Goal: Information Seeking & Learning: Learn about a topic

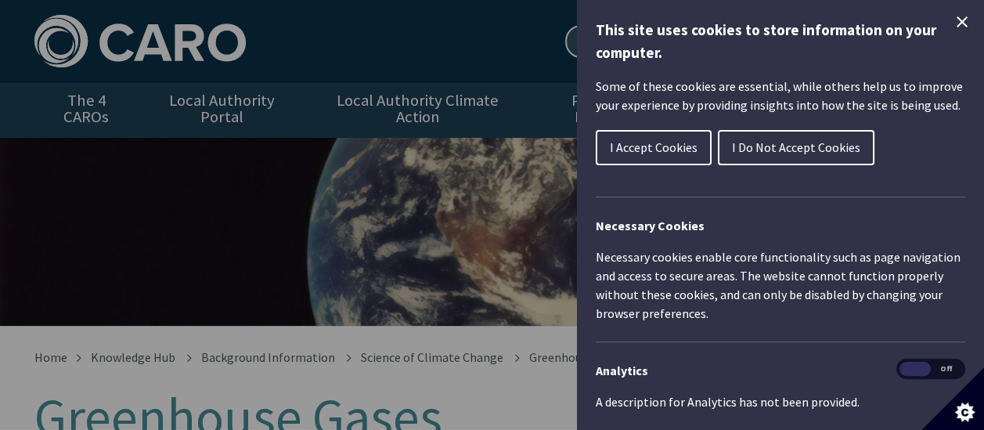
click at [640, 149] on span "I Accept Cookies" at bounding box center [654, 147] width 88 height 16
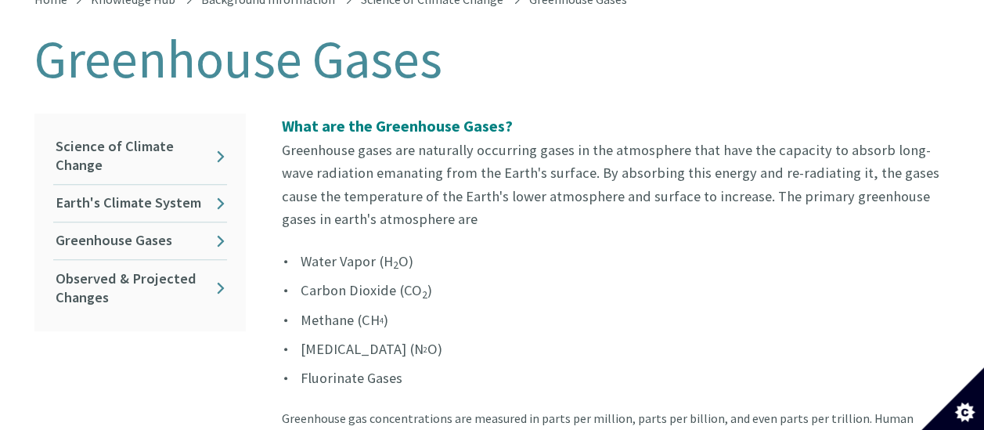
scroll to position [392, 0]
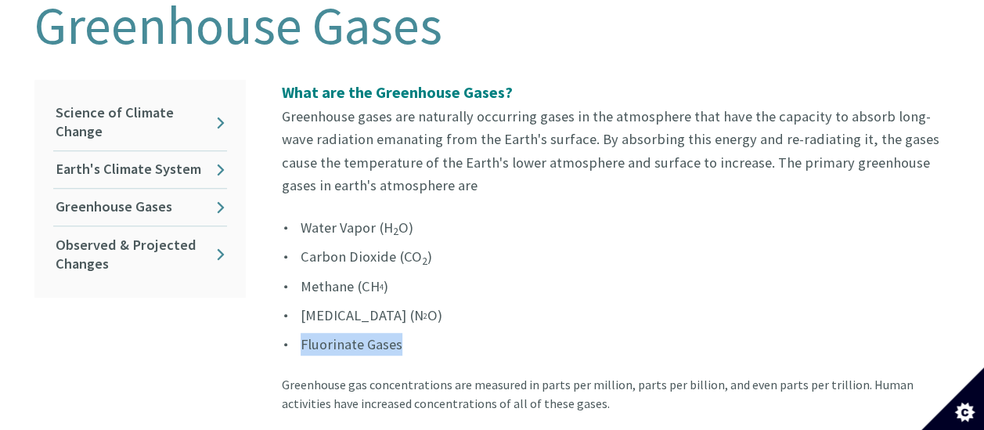
drag, startPoint x: 410, startPoint y: 324, endPoint x: 302, endPoint y: 329, distance: 108.2
click at [302, 333] on li "Fluorinate Gases" at bounding box center [616, 344] width 669 height 23
drag, startPoint x: 302, startPoint y: 329, endPoint x: 503, endPoint y: 319, distance: 200.7
click at [503, 333] on li "Fluorinate Gases" at bounding box center [616, 344] width 669 height 23
click at [555, 304] on li "[MEDICAL_DATA] (N 2 O)" at bounding box center [616, 315] width 669 height 23
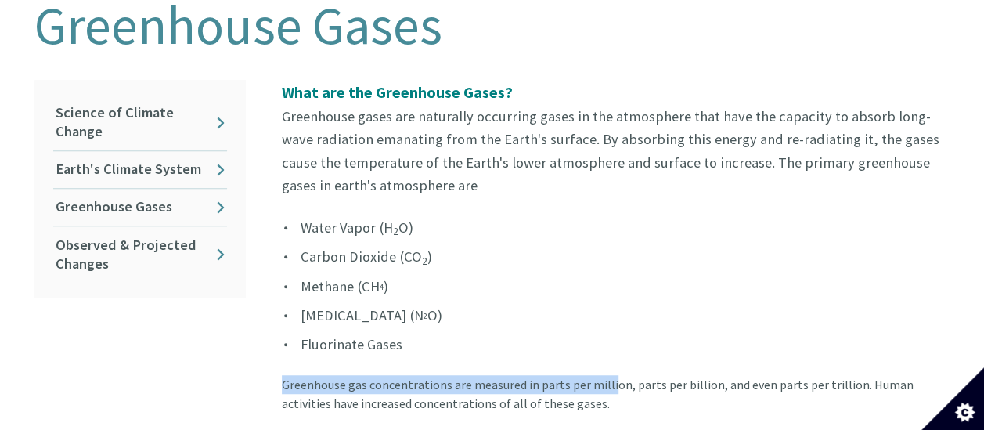
drag, startPoint x: 285, startPoint y: 373, endPoint x: 608, endPoint y: 368, distance: 322.7
click at [608, 375] on div "Greenhouse gas concentrations are measured in parts per million, parts per bill…" at bounding box center [616, 403] width 669 height 56
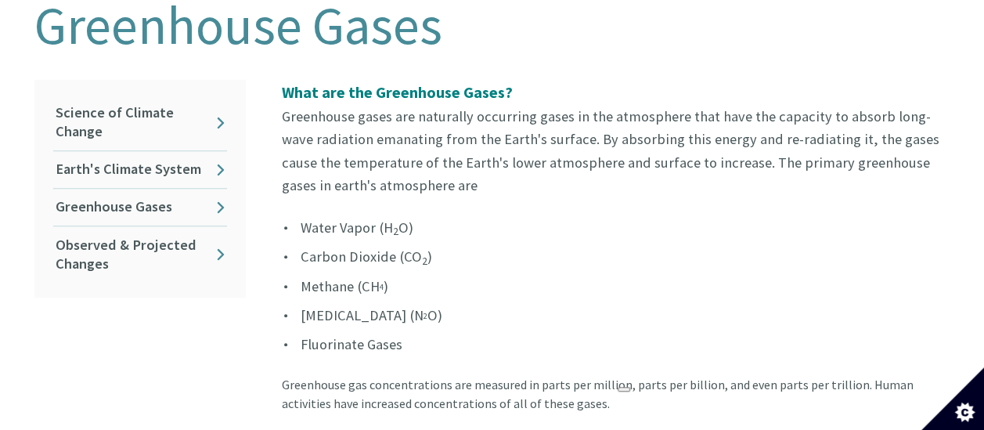
drag, startPoint x: 608, startPoint y: 368, endPoint x: 685, endPoint y: 377, distance: 78.1
click at [685, 377] on div "Greenhouse gas concentrations are measured in parts per million, parts per bill…" at bounding box center [616, 403] width 669 height 56
drag, startPoint x: 685, startPoint y: 377, endPoint x: 644, endPoint y: 366, distance: 43.1
click at [644, 375] on div "Greenhouse gas concentrations are measured in parts per million, parts per bill…" at bounding box center [616, 403] width 669 height 56
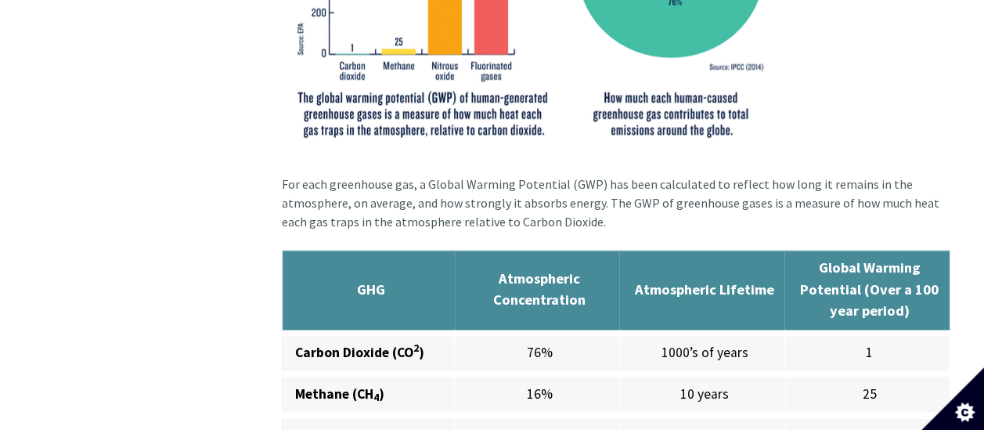
scroll to position [1175, 0]
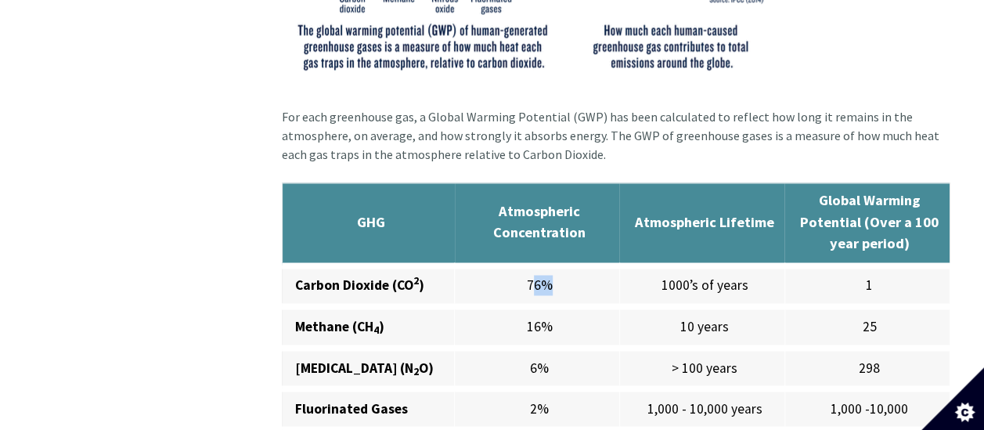
drag, startPoint x: 528, startPoint y: 268, endPoint x: 543, endPoint y: 267, distance: 15.7
click at [543, 267] on td "76%" at bounding box center [537, 285] width 165 height 41
click at [735, 270] on td "1000’s of years" at bounding box center [701, 285] width 165 height 41
click at [868, 267] on td "1" at bounding box center [867, 285] width 165 height 41
click at [865, 267] on td "1" at bounding box center [867, 285] width 165 height 41
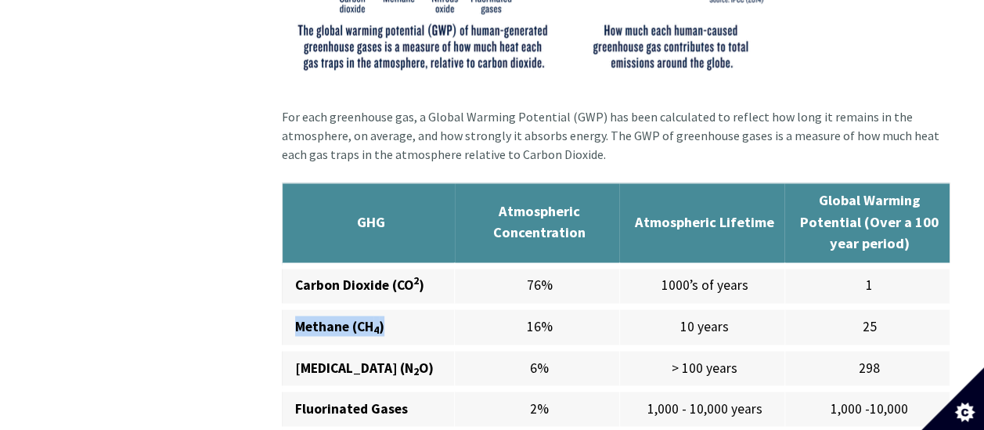
drag, startPoint x: 288, startPoint y: 316, endPoint x: 446, endPoint y: 321, distance: 158.3
click at [446, 321] on td "Methane (CH 4 )" at bounding box center [368, 326] width 173 height 41
drag, startPoint x: 446, startPoint y: 321, endPoint x: 553, endPoint y: 312, distance: 106.8
click at [551, 312] on td "16%" at bounding box center [537, 326] width 165 height 41
drag, startPoint x: 553, startPoint y: 312, endPoint x: 769, endPoint y: 312, distance: 216.1
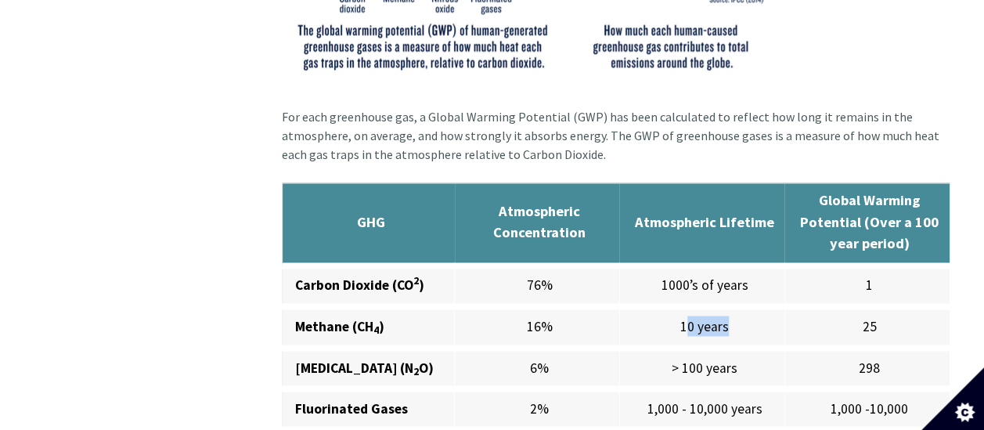
click at [769, 312] on td "10 years" at bounding box center [701, 326] width 165 height 41
drag, startPoint x: 769, startPoint y: 312, endPoint x: 861, endPoint y: 313, distance: 92.4
click at [861, 313] on td "25" at bounding box center [867, 326] width 165 height 41
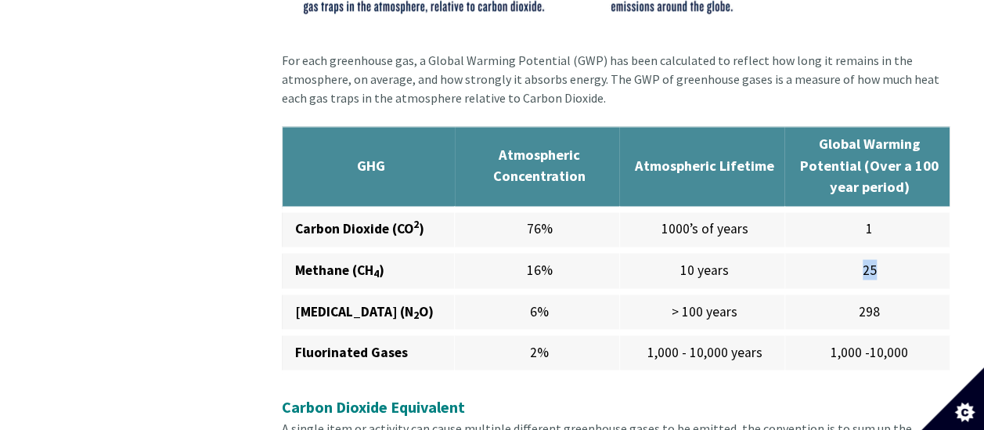
scroll to position [1253, 0]
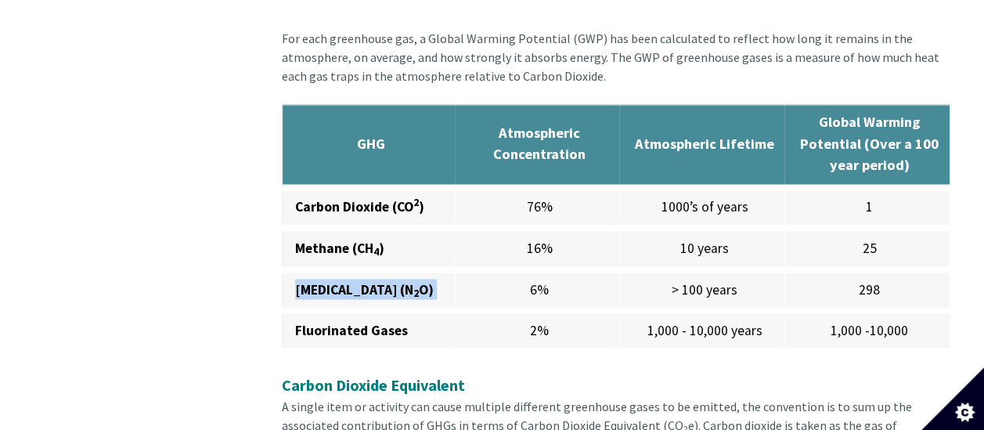
drag, startPoint x: 293, startPoint y: 272, endPoint x: 486, endPoint y: 270, distance: 192.6
click at [485, 270] on tr "[MEDICAL_DATA] (N 2 O) 6% > 100 years 298" at bounding box center [616, 289] width 668 height 41
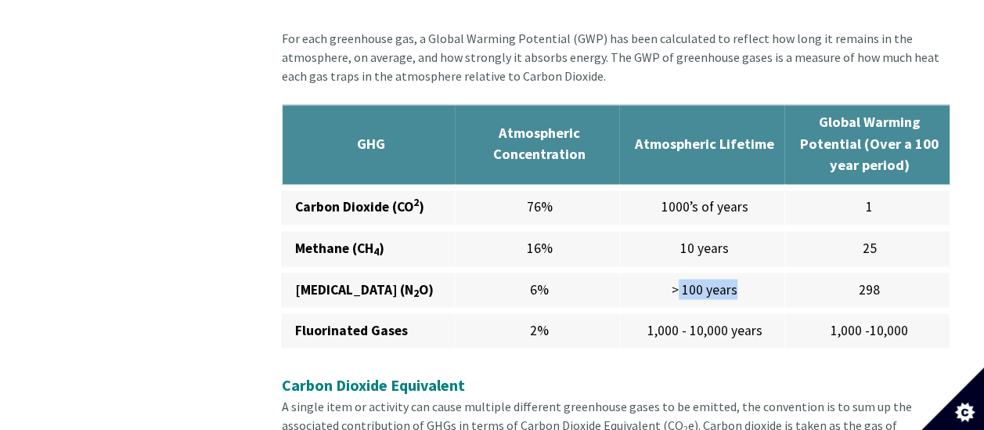
drag, startPoint x: 677, startPoint y: 274, endPoint x: 756, endPoint y: 274, distance: 79.9
click at [756, 274] on td "> 100 years" at bounding box center [701, 289] width 165 height 41
drag, startPoint x: 756, startPoint y: 274, endPoint x: 841, endPoint y: 277, distance: 84.6
click at [841, 277] on td "298" at bounding box center [867, 289] width 165 height 41
drag, startPoint x: 841, startPoint y: 277, endPoint x: 879, endPoint y: 283, distance: 38.0
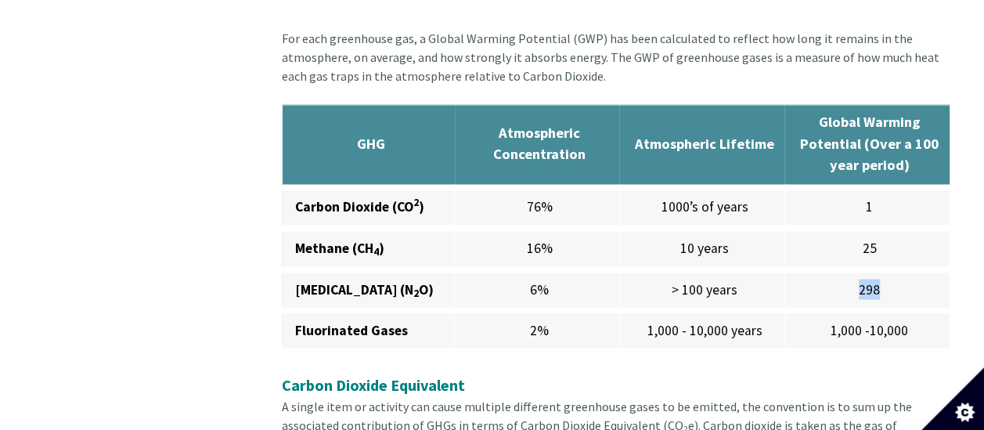
click at [879, 283] on td "298" at bounding box center [867, 289] width 165 height 41
drag, startPoint x: 295, startPoint y: 316, endPoint x: 404, endPoint y: 317, distance: 108.9
click at [404, 317] on td "Fluorinated Gases" at bounding box center [368, 330] width 173 height 41
drag, startPoint x: 404, startPoint y: 317, endPoint x: 558, endPoint y: 318, distance: 153.5
click at [558, 318] on td "2%" at bounding box center [537, 330] width 165 height 41
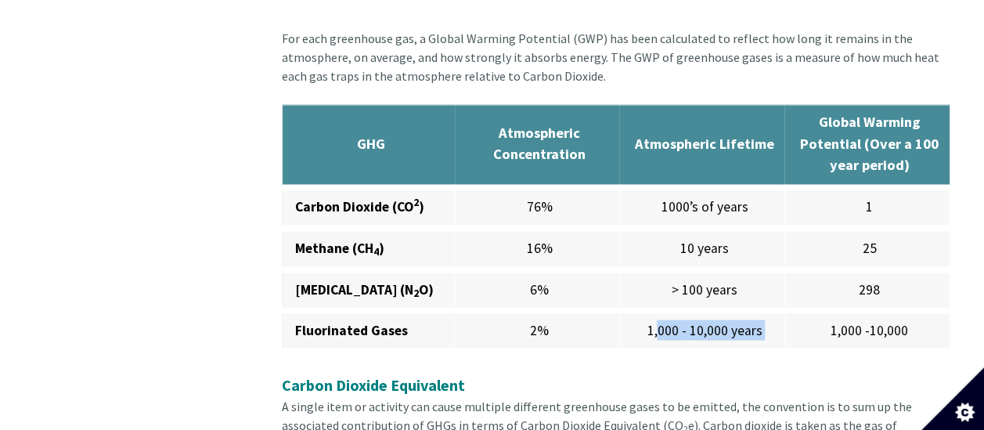
drag, startPoint x: 558, startPoint y: 318, endPoint x: 794, endPoint y: 311, distance: 236.6
click at [793, 311] on tr "Fluorinated Gases 2% 1,000 - 10,000 years 1,000 -10,000" at bounding box center [616, 330] width 668 height 41
drag, startPoint x: 794, startPoint y: 311, endPoint x: 916, endPoint y: 307, distance: 122.2
click at [916, 310] on td "1,000 -10,000" at bounding box center [867, 330] width 165 height 41
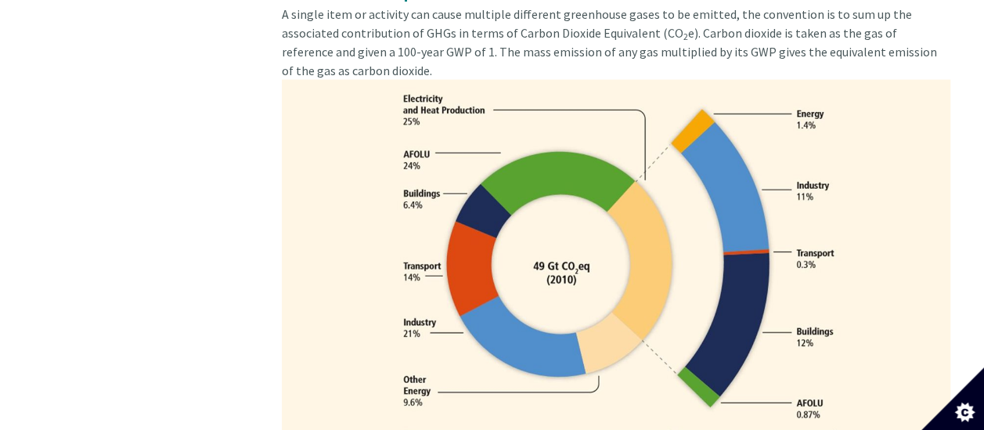
scroll to position [1566, 0]
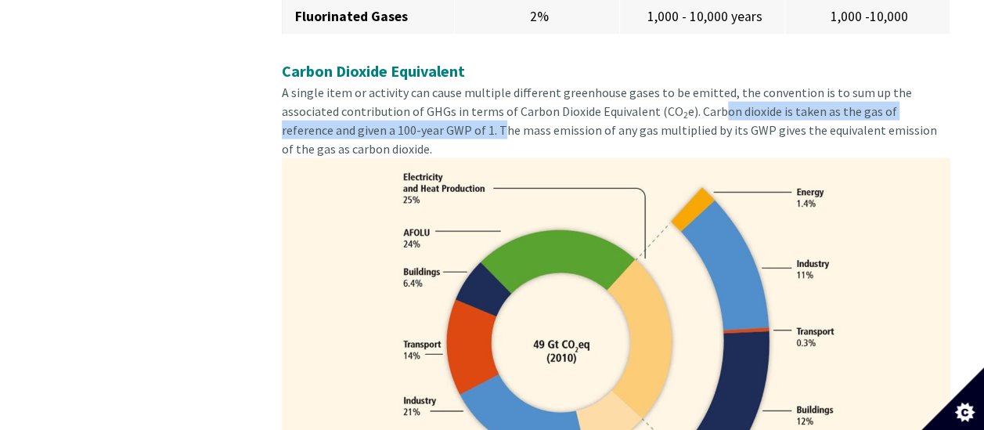
drag, startPoint x: 385, startPoint y: 114, endPoint x: 655, endPoint y: 101, distance: 270.5
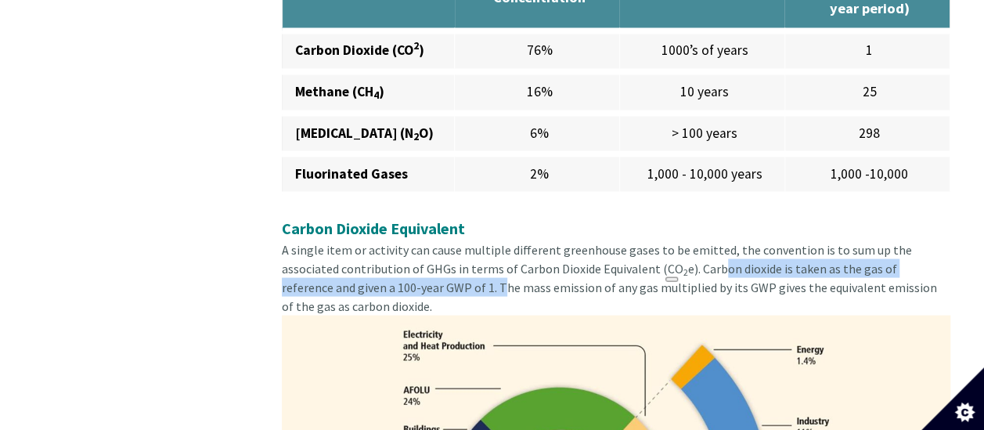
scroll to position [1488, 0]
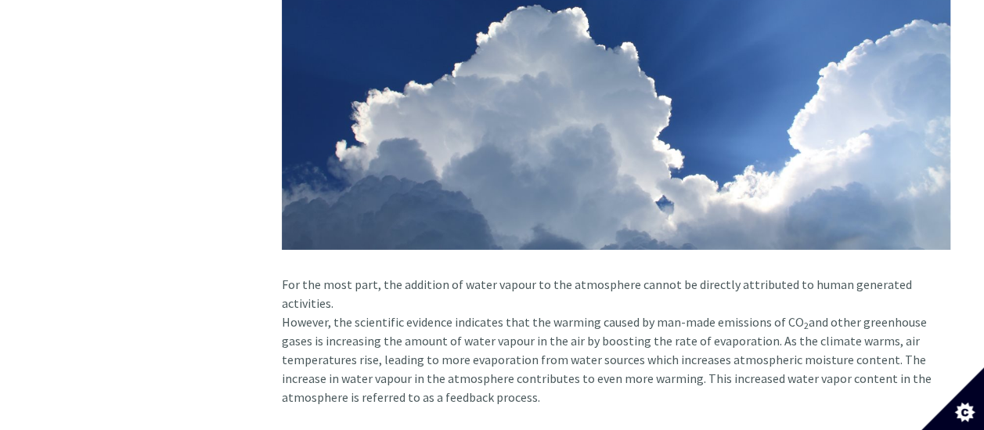
scroll to position [2506, 0]
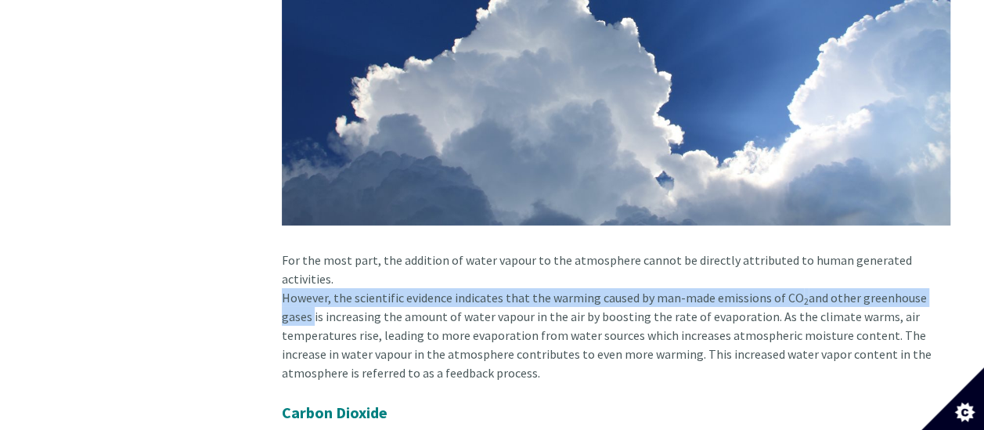
drag, startPoint x: 283, startPoint y: 263, endPoint x: 958, endPoint y: 260, distance: 675.0
click at [958, 260] on div "What are the Greenhouse Gases? Greenhouse gases are naturally occurring gases i…" at bounding box center [610, 322] width 705 height 4713
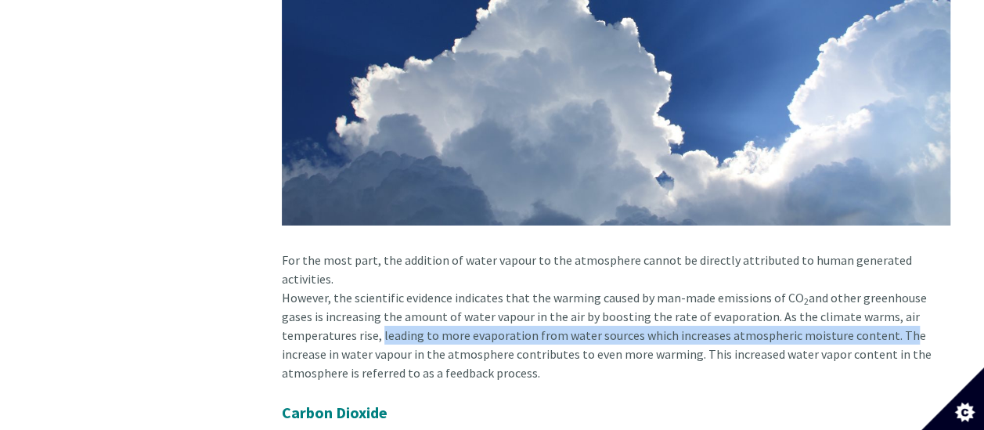
drag, startPoint x: 304, startPoint y: 305, endPoint x: 814, endPoint y: 294, distance: 510.7
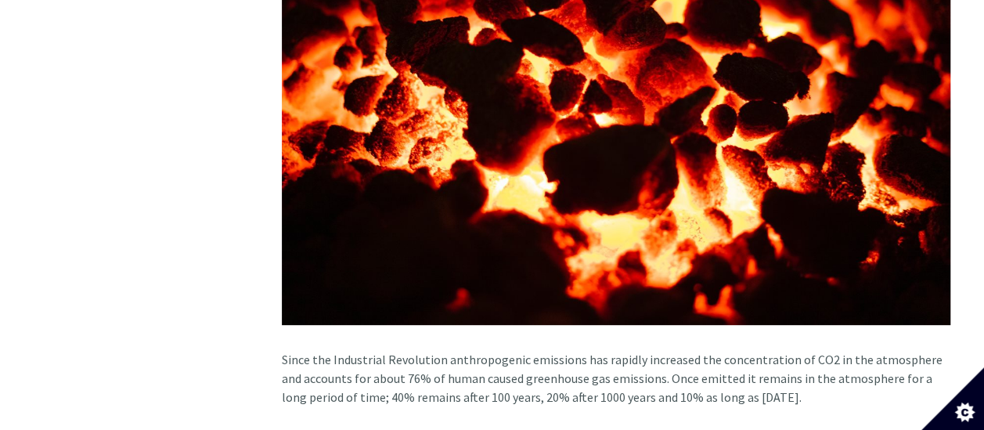
scroll to position [3211, 0]
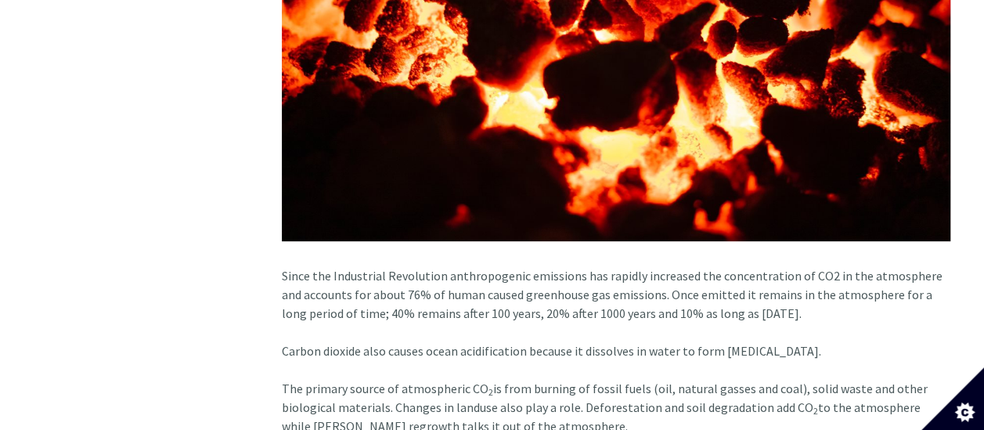
click at [644, 258] on div "Since the Industrial Revolution anthropogenic emissions has rapidly increased t…" at bounding box center [616, 59] width 669 height 528
drag, startPoint x: 642, startPoint y: 260, endPoint x: 792, endPoint y: 252, distance: 150.6
click at [792, 252] on div "Since the Industrial Revolution anthropogenic emissions has rapidly increased t…" at bounding box center [616, 59] width 669 height 528
drag, startPoint x: 792, startPoint y: 252, endPoint x: 691, endPoint y: 265, distance: 101.8
click at [691, 265] on div "Since the Industrial Revolution anthropogenic emissions has rapidly increased t…" at bounding box center [616, 59] width 669 height 528
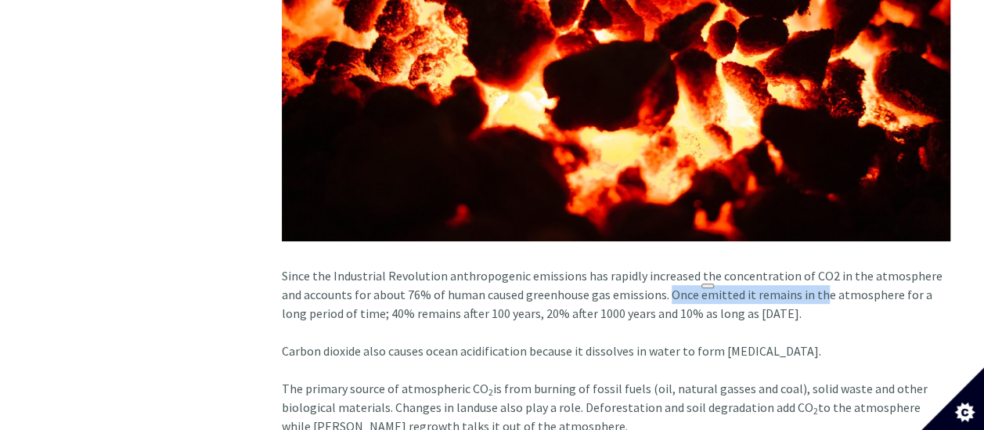
click at [684, 262] on div "Since the Industrial Revolution anthropogenic emissions has rapidly increased t…" at bounding box center [616, 59] width 669 height 528
drag, startPoint x: 643, startPoint y: 262, endPoint x: 922, endPoint y: 256, distance: 278.8
click at [924, 255] on div "Since the Industrial Revolution anthropogenic emissions has rapidly increased t…" at bounding box center [616, 59] width 669 height 528
click at [285, 280] on div "Since the Industrial Revolution anthropogenic emissions has rapidly increased t…" at bounding box center [616, 59] width 669 height 528
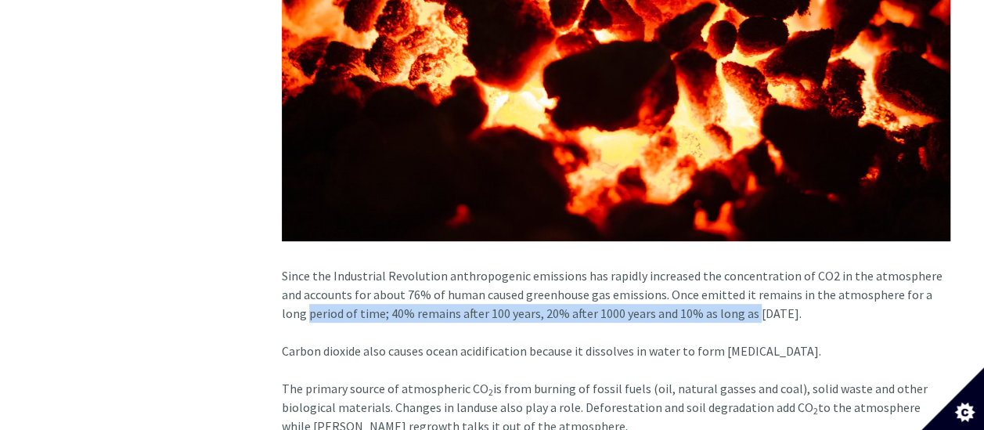
drag, startPoint x: 283, startPoint y: 280, endPoint x: 724, endPoint y: 277, distance: 440.1
click at [724, 277] on div "Since the Industrial Revolution anthropogenic emissions has rapidly increased t…" at bounding box center [616, 59] width 669 height 528
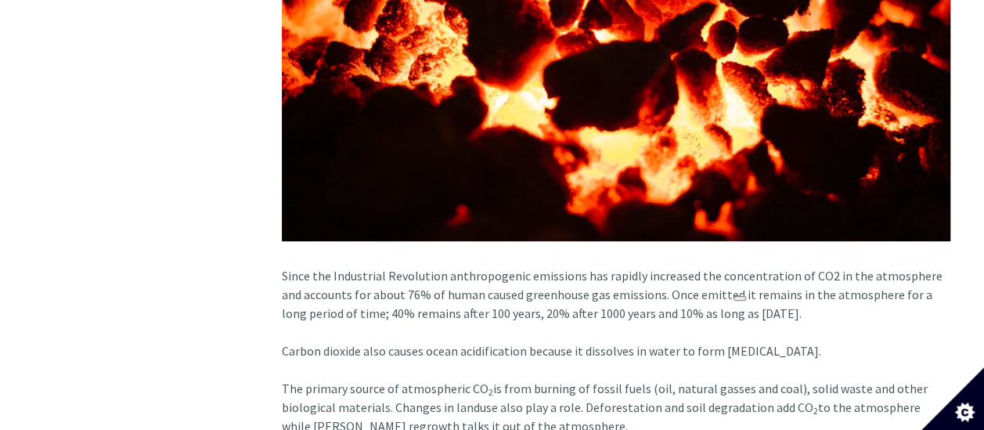
drag, startPoint x: 724, startPoint y: 277, endPoint x: 849, endPoint y: 276, distance: 125.3
click at [849, 276] on div "Since the Industrial Revolution anthropogenic emissions has rapidly increased t…" at bounding box center [616, 59] width 669 height 528
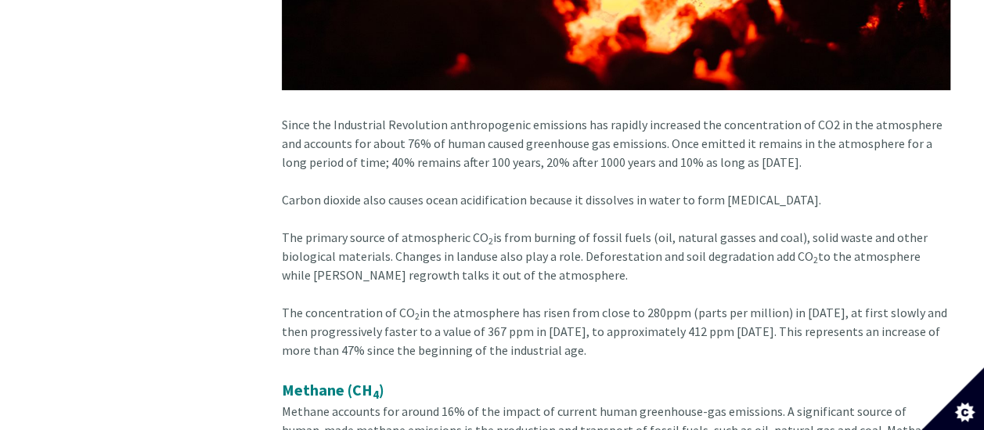
scroll to position [3367, 0]
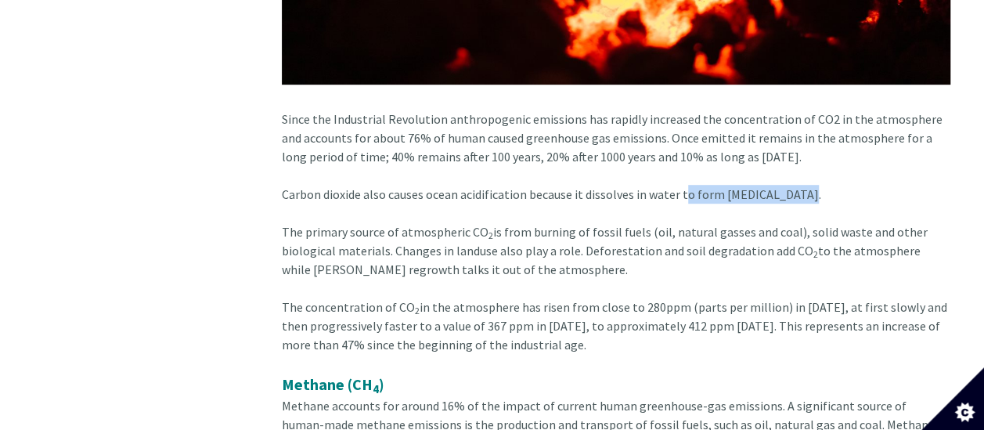
drag, startPoint x: 680, startPoint y: 159, endPoint x: 797, endPoint y: 157, distance: 117.5
click at [797, 185] on div "Carbon dioxide also causes ocean acidification because it dissolves in water to…" at bounding box center [616, 204] width 669 height 38
drag, startPoint x: 797, startPoint y: 157, endPoint x: 744, endPoint y: 161, distance: 53.3
click at [744, 185] on div "Carbon dioxide also causes ocean acidification because it dissolves in water to…" at bounding box center [616, 204] width 669 height 38
click at [683, 185] on div "Carbon dioxide also causes ocean acidification because it dissolves in water to…" at bounding box center [616, 204] width 669 height 38
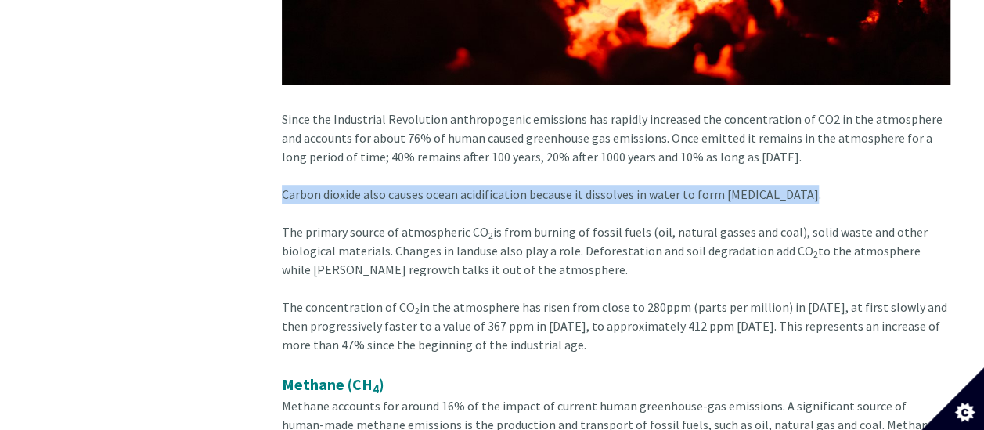
drag, startPoint x: 283, startPoint y: 161, endPoint x: 803, endPoint y: 157, distance: 520.0
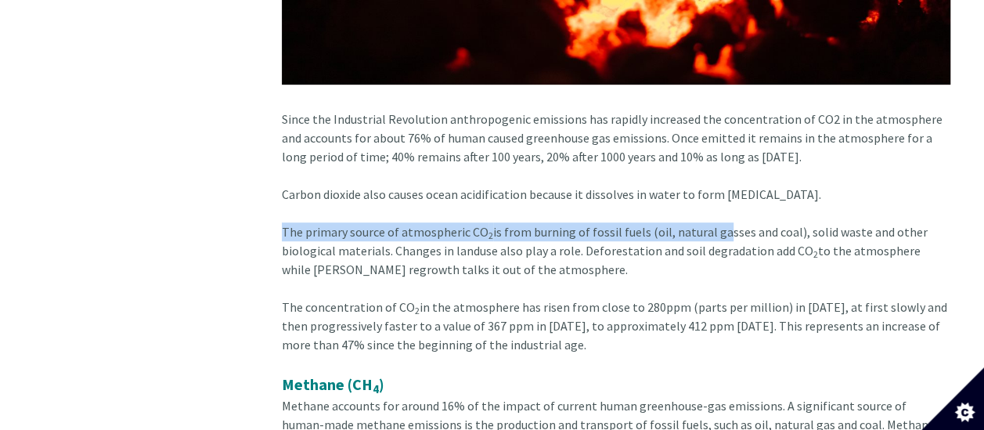
drag, startPoint x: 284, startPoint y: 199, endPoint x: 710, endPoint y: 193, distance: 426.0
click at [710, 222] on div "The primary source of atmospheric CO 2 is from burning of fossil fuels (oil, na…" at bounding box center [616, 259] width 669 height 75
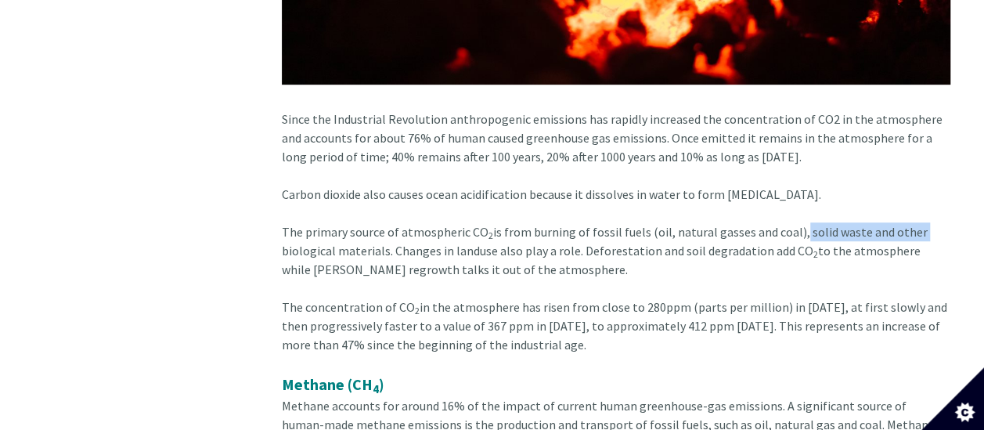
drag, startPoint x: 789, startPoint y: 194, endPoint x: 928, endPoint y: 197, distance: 138.6
click at [928, 222] on div "The primary source of atmospheric CO 2 is from burning of fossil fuels (oil, na…" at bounding box center [616, 259] width 669 height 75
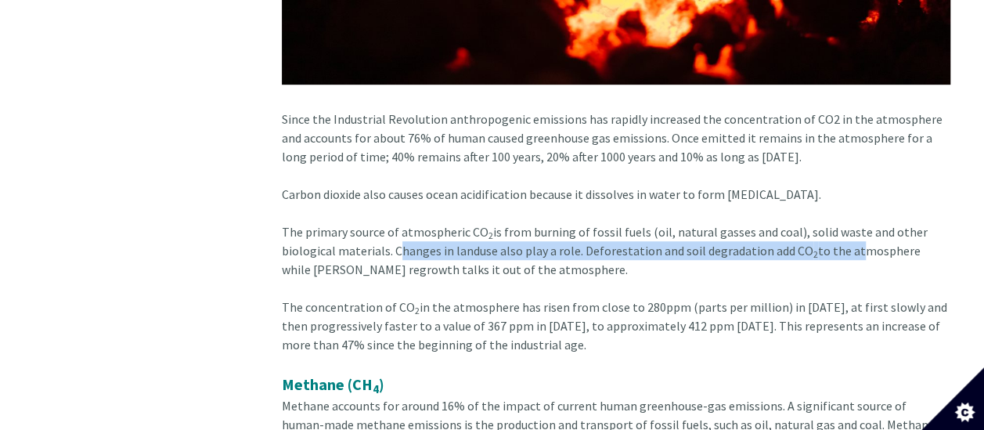
drag, startPoint x: 390, startPoint y: 218, endPoint x: 844, endPoint y: 206, distance: 454.4
click at [844, 222] on div "The primary source of atmospheric CO 2 is from burning of fossil fuels (oil, na…" at bounding box center [616, 259] width 669 height 75
drag, startPoint x: 844, startPoint y: 206, endPoint x: 772, endPoint y: 215, distance: 72.7
click at [772, 222] on div "The primary source of atmospheric CO 2 is from burning of fossil fuels (oil, na…" at bounding box center [616, 259] width 669 height 75
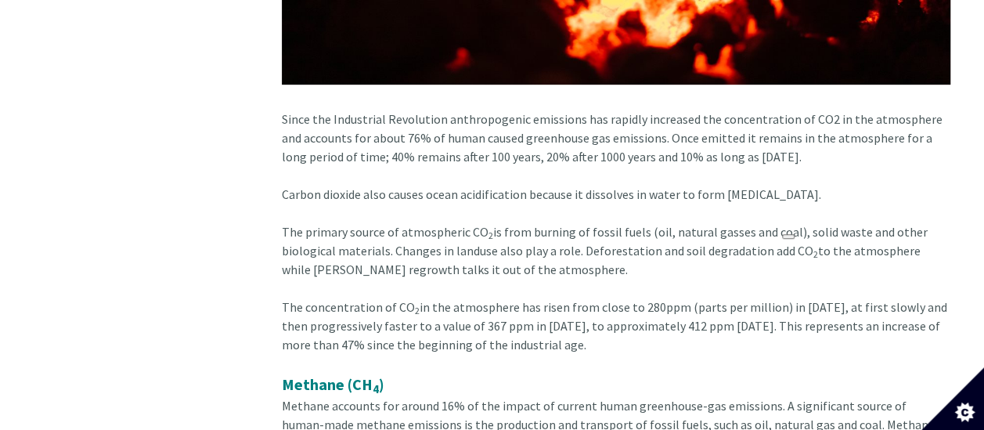
click at [933, 222] on div "The primary source of atmospheric CO 2 is from burning of fossil fuels (oil, na…" at bounding box center [616, 259] width 669 height 75
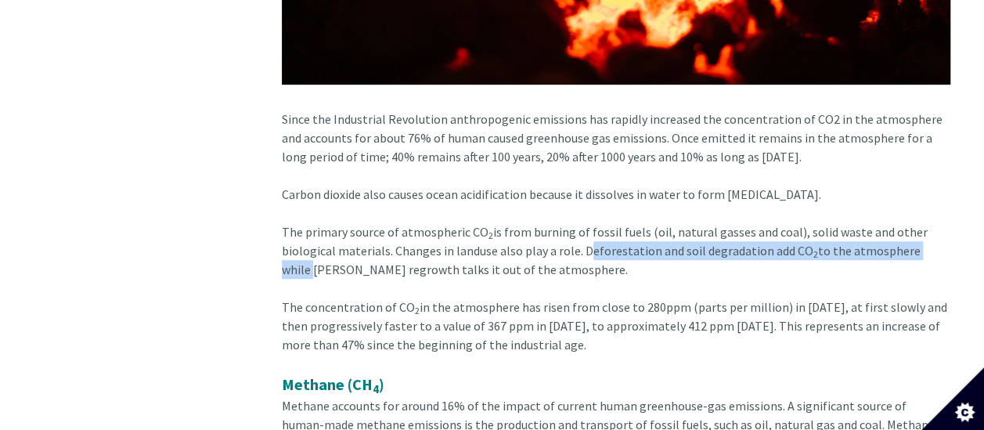
drag, startPoint x: 579, startPoint y: 218, endPoint x: 957, endPoint y: 206, distance: 377.6
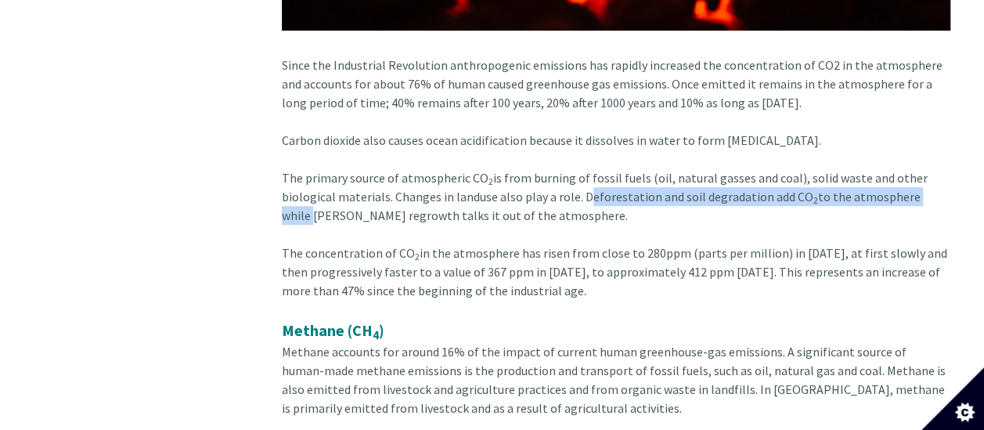
scroll to position [3446, 0]
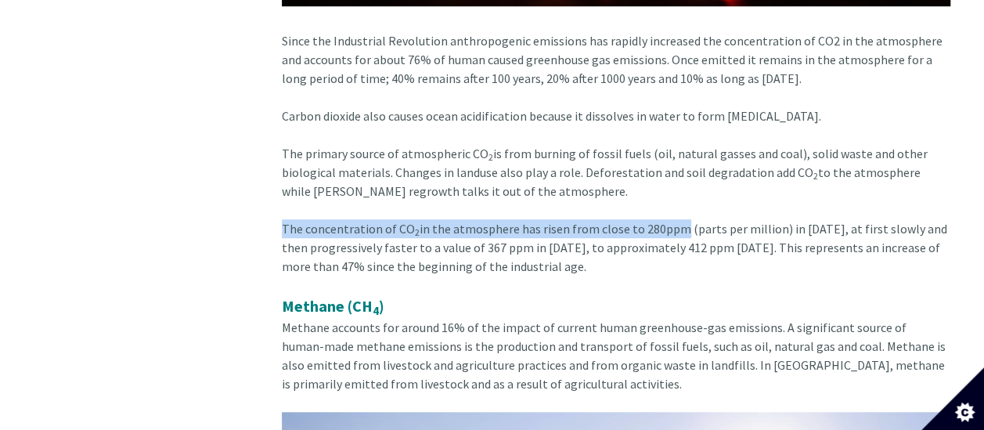
drag, startPoint x: 282, startPoint y: 195, endPoint x: 670, endPoint y: 196, distance: 387.6
click at [670, 219] on div "The concentration of CO 2 in the atmosphere has risen from close to 280ppm (par…" at bounding box center [616, 256] width 669 height 75
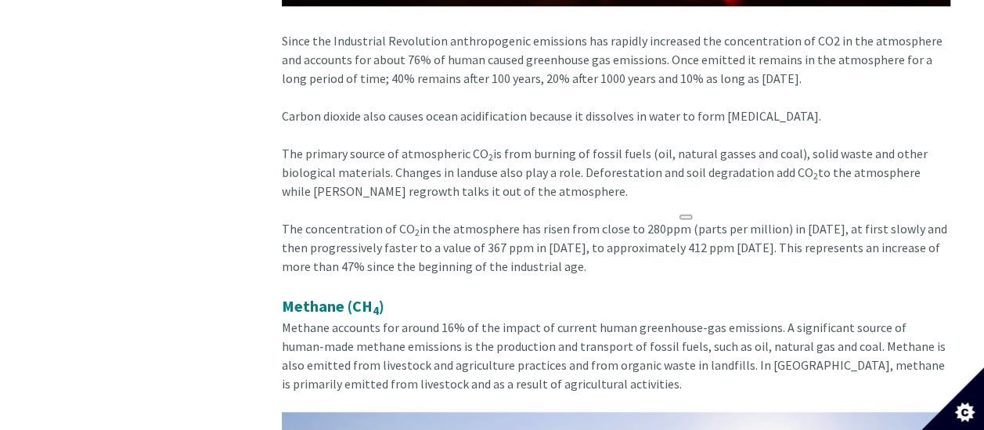
drag, startPoint x: 670, startPoint y: 196, endPoint x: 623, endPoint y: 226, distance: 55.0
click at [623, 226] on div "The concentration of CO 2 in the atmosphere has risen from close to 280ppm (par…" at bounding box center [616, 256] width 669 height 75
drag, startPoint x: 283, startPoint y: 227, endPoint x: 518, endPoint y: 229, distance: 234.9
click at [518, 229] on div "The concentration of CO 2 in the atmosphere has risen from close to 280ppm (par…" at bounding box center [616, 256] width 669 height 75
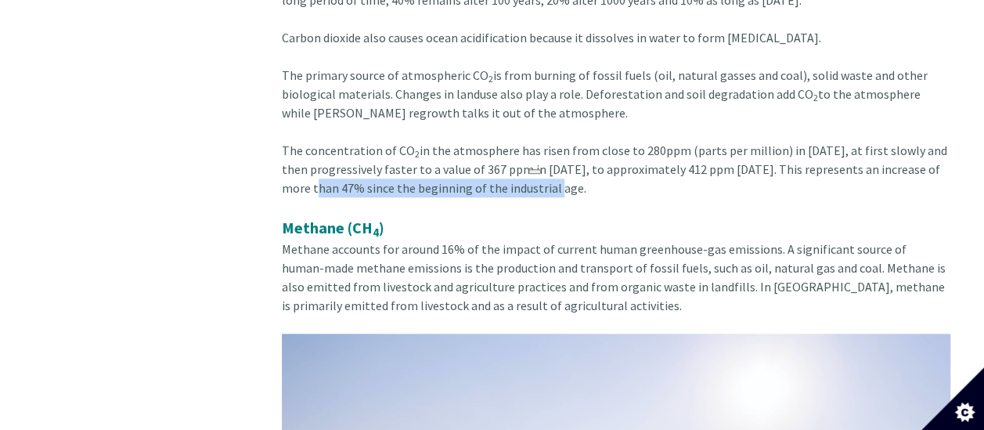
scroll to position [3602, 0]
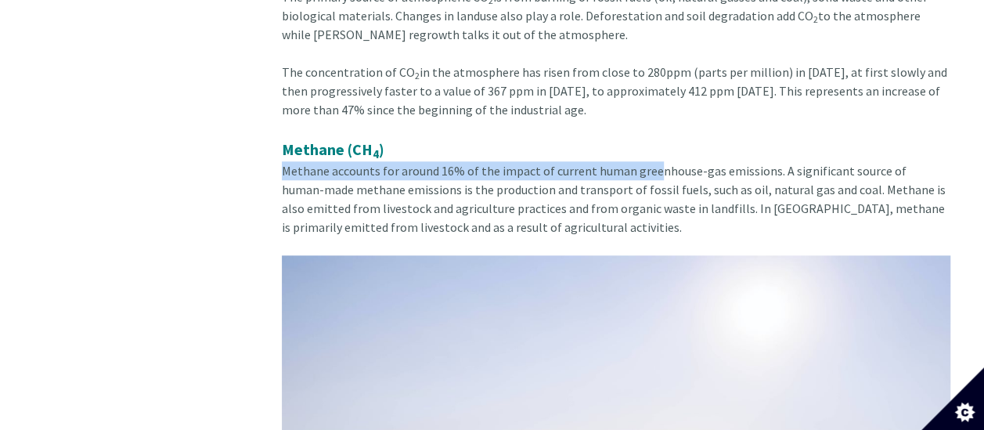
drag, startPoint x: 283, startPoint y: 136, endPoint x: 648, endPoint y: 128, distance: 365.0
click at [648, 163] on span "Methane accounts for around 16% of the impact of current human greenhouse-gas e…" at bounding box center [614, 199] width 664 height 72
drag, startPoint x: 648, startPoint y: 128, endPoint x: 555, endPoint y: 143, distance: 94.4
click at [555, 143] on div "Methane (CH 4 ) Methane accounts for around 16% of the impact of current human …" at bounding box center [616, 432] width 669 height 589
click at [643, 163] on span "Methane accounts for around 16% of the impact of current human greenhouse-gas e…" at bounding box center [614, 199] width 664 height 72
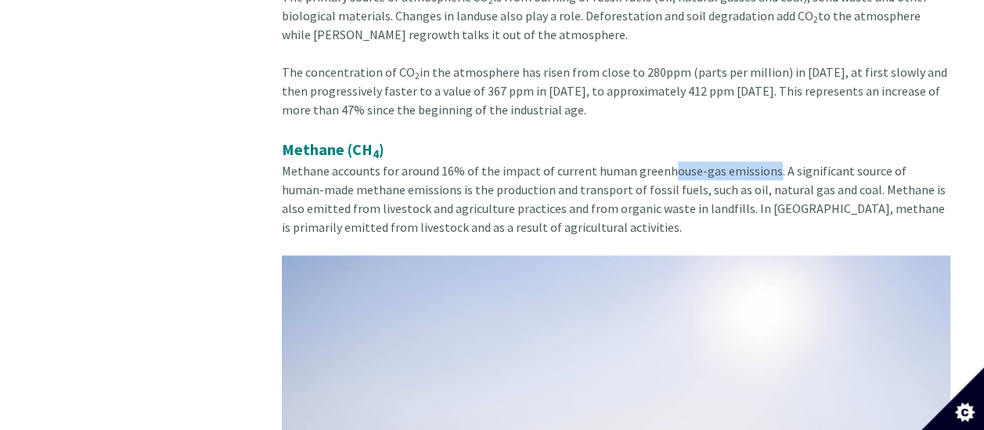
drag, startPoint x: 662, startPoint y: 132, endPoint x: 763, endPoint y: 128, distance: 101.8
click at [763, 163] on span "Methane accounts for around 16% of the impact of current human greenhouse-gas e…" at bounding box center [614, 199] width 664 height 72
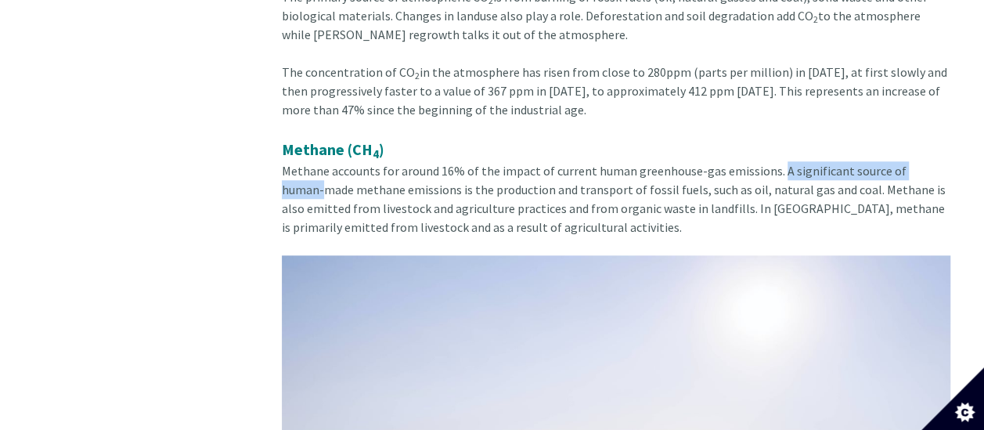
drag, startPoint x: 763, startPoint y: 128, endPoint x: 935, endPoint y: 138, distance: 171.8
click at [935, 138] on div "Methane (CH 4 ) Methane accounts for around 16% of the impact of current human …" at bounding box center [616, 432] width 669 height 589
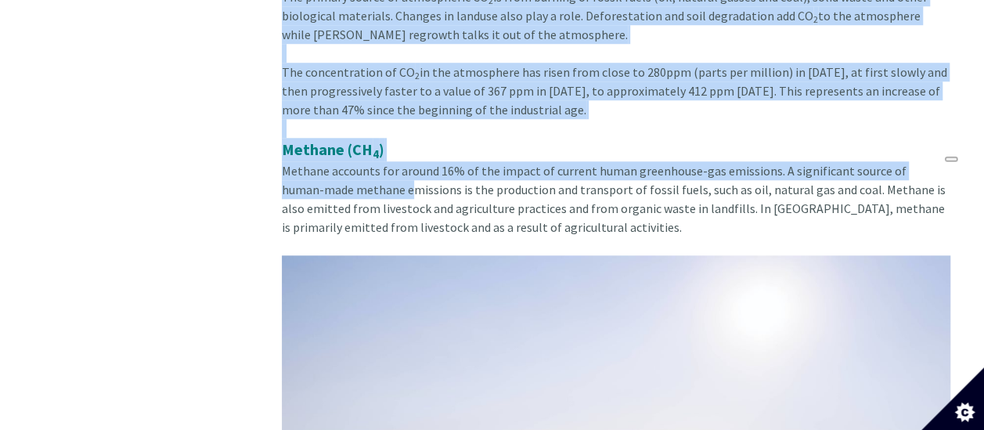
drag, startPoint x: 254, startPoint y: 151, endPoint x: 367, endPoint y: 152, distance: 113.5
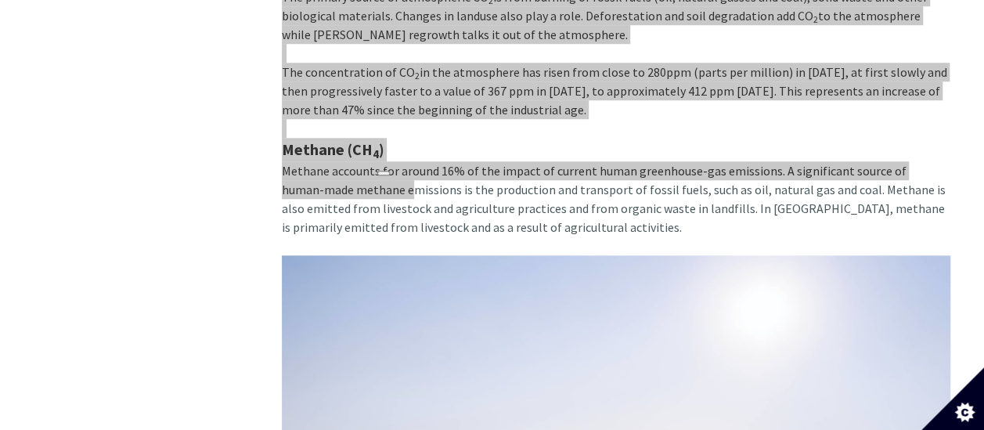
drag, startPoint x: 738, startPoint y: 308, endPoint x: 393, endPoint y: 157, distance: 377.0
click at [393, 157] on html at bounding box center [390, 169] width 39 height 27
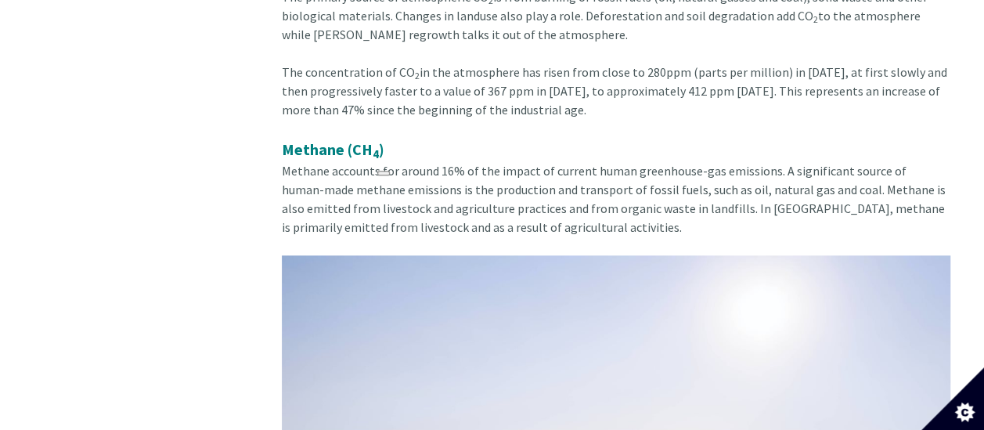
click at [504, 163] on span "Methane accounts for around 16% of the impact of current human greenhouse-gas e…" at bounding box center [614, 199] width 664 height 72
drag, startPoint x: 772, startPoint y: 135, endPoint x: 929, endPoint y: 138, distance: 156.6
click at [929, 138] on div "Methane (CH 4 ) Methane accounts for around 16% of the impact of current human …" at bounding box center [616, 432] width 669 height 589
click at [417, 163] on span "Methane accounts for around 16% of the impact of current human greenhouse-gas e…" at bounding box center [614, 199] width 664 height 72
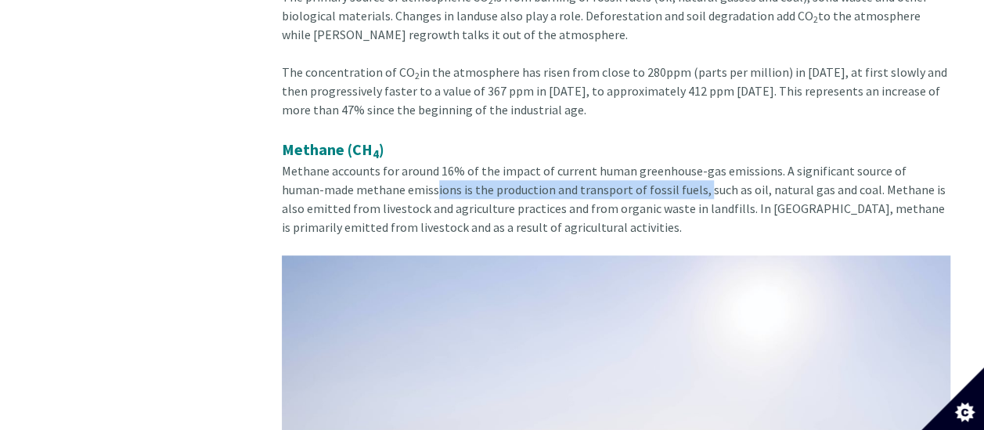
drag, startPoint x: 405, startPoint y: 153, endPoint x: 657, endPoint y: 154, distance: 252.2
click at [657, 163] on span "Methane accounts for around 16% of the impact of current human greenhouse-gas e…" at bounding box center [614, 199] width 664 height 72
drag, startPoint x: 657, startPoint y: 154, endPoint x: 604, endPoint y: 151, distance: 53.3
click at [604, 163] on span "Methane accounts for around 16% of the impact of current human greenhouse-gas e…" at bounding box center [614, 199] width 664 height 72
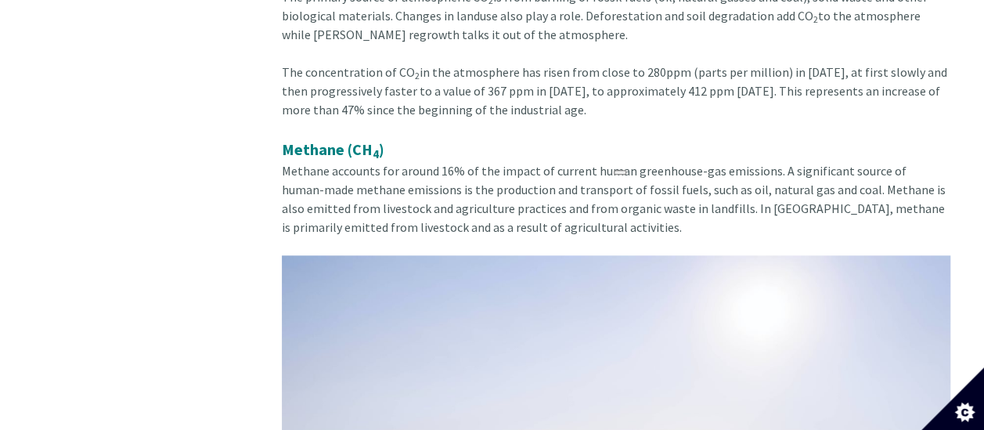
click at [684, 163] on span "Methane accounts for around 16% of the impact of current human greenhouse-gas e…" at bounding box center [614, 199] width 664 height 72
drag, startPoint x: 667, startPoint y: 173, endPoint x: 722, endPoint y: 172, distance: 54.8
click at [722, 172] on span "Methane accounts for around 16% of the impact of current human greenhouse-gas e…" at bounding box center [614, 199] width 664 height 72
click at [824, 174] on span "Methane accounts for around 16% of the impact of current human greenhouse-gas e…" at bounding box center [614, 199] width 664 height 72
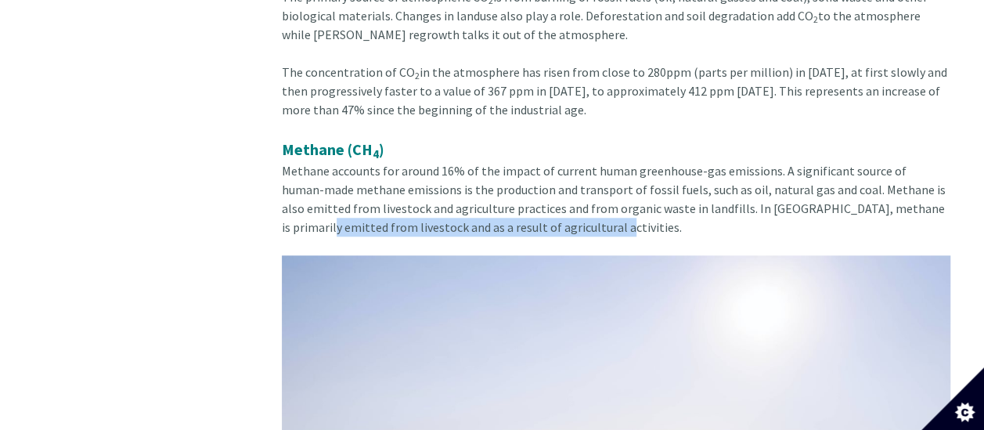
drag, startPoint x: 281, startPoint y: 193, endPoint x: 565, endPoint y: 189, distance: 284.3
click at [565, 189] on div "Methane (CH 4 ) Methane accounts for around 16% of the impact of current human …" at bounding box center [616, 432] width 669 height 589
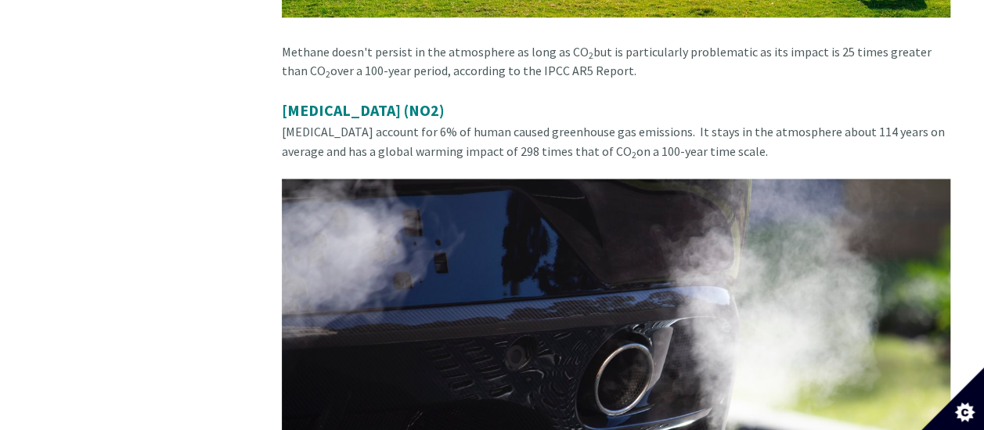
scroll to position [4307, 0]
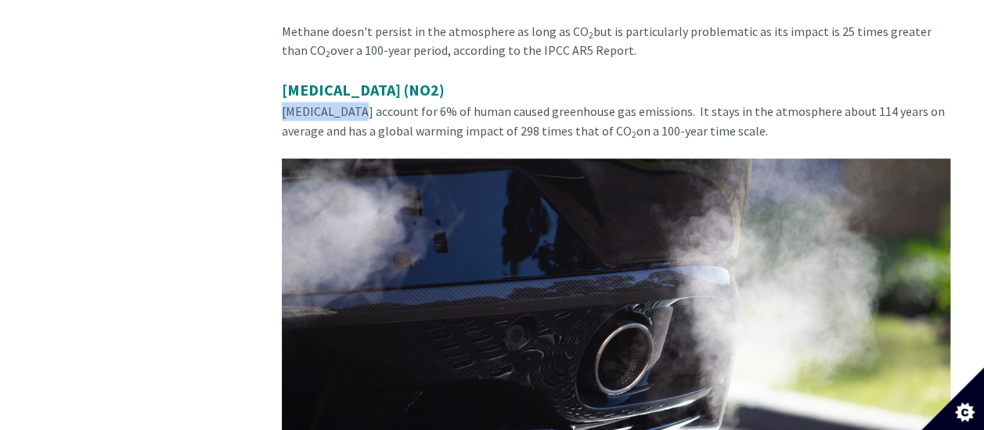
drag, startPoint x: 283, startPoint y: 77, endPoint x: 351, endPoint y: 78, distance: 67.4
click at [351, 103] on span "[MEDICAL_DATA] account for 6% of human caused greenhouse gas emissions. It stay…" at bounding box center [613, 120] width 663 height 34
copy span "[MEDICAL_DATA]"
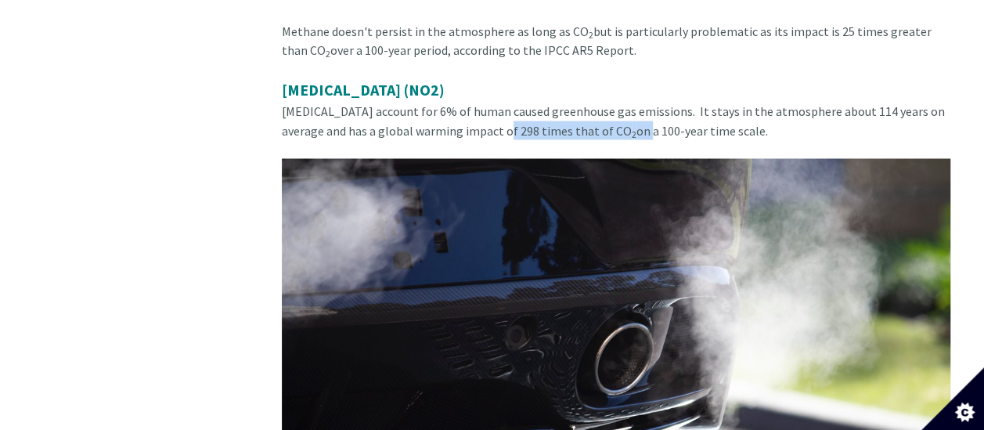
drag, startPoint x: 467, startPoint y: 99, endPoint x: 594, endPoint y: 88, distance: 128.1
click at [594, 103] on span "[MEDICAL_DATA] account for 6% of human caused greenhouse gas emissions. It stay…" at bounding box center [613, 120] width 663 height 34
drag, startPoint x: 594, startPoint y: 88, endPoint x: 801, endPoint y: 85, distance: 206.8
click at [801, 85] on div "[MEDICAL_DATA] (NO2) [MEDICAL_DATA] account for 6% of human caused greenhouse g…" at bounding box center [616, 372] width 669 height 589
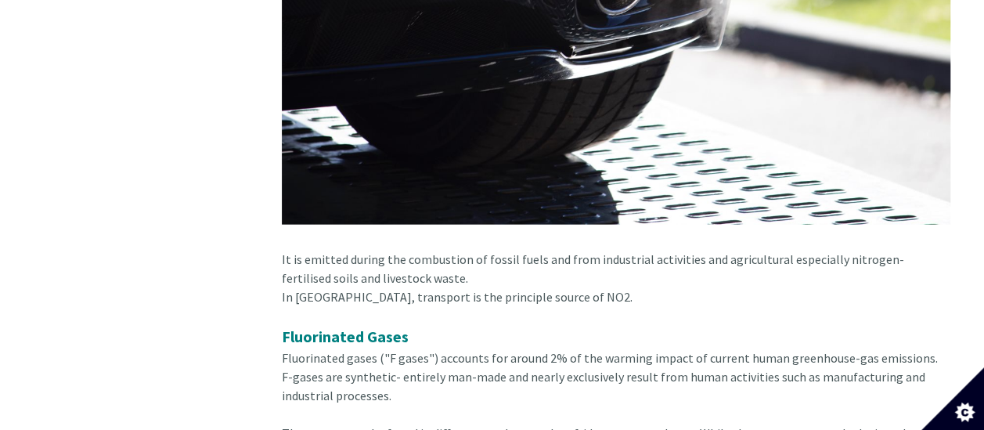
scroll to position [4698, 0]
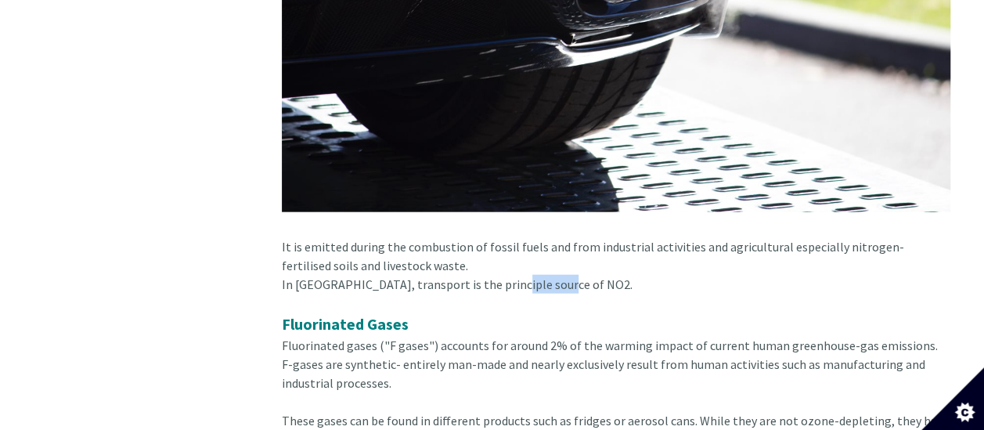
drag, startPoint x: 545, startPoint y: 249, endPoint x: 498, endPoint y: 250, distance: 47.0
click at [498, 275] on div "In [GEOGRAPHIC_DATA], transport is the principle source of NO2." at bounding box center [616, 294] width 669 height 38
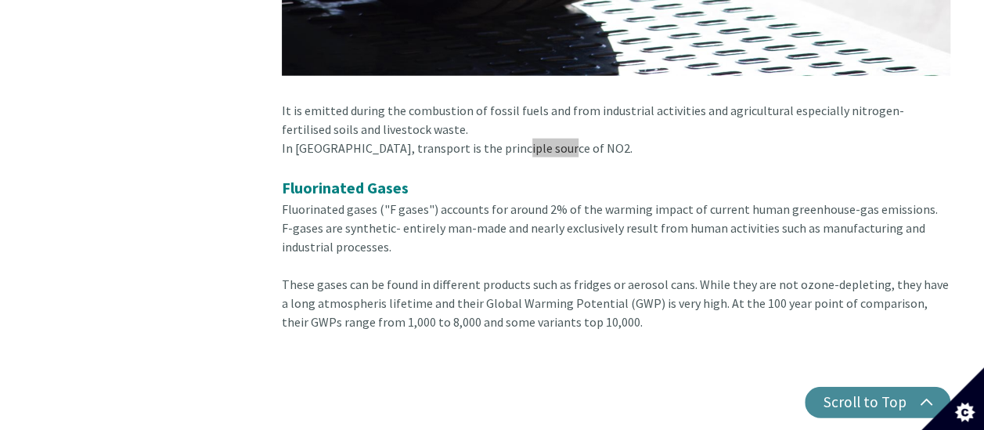
scroll to position [4933, 0]
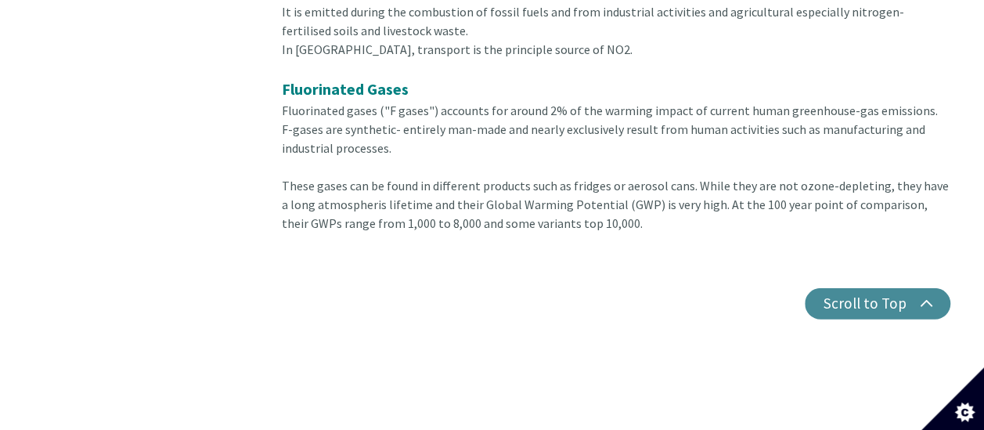
click at [561, 179] on div "These gases can be found in different products such as fridges or aerosol cans.…" at bounding box center [616, 204] width 669 height 56
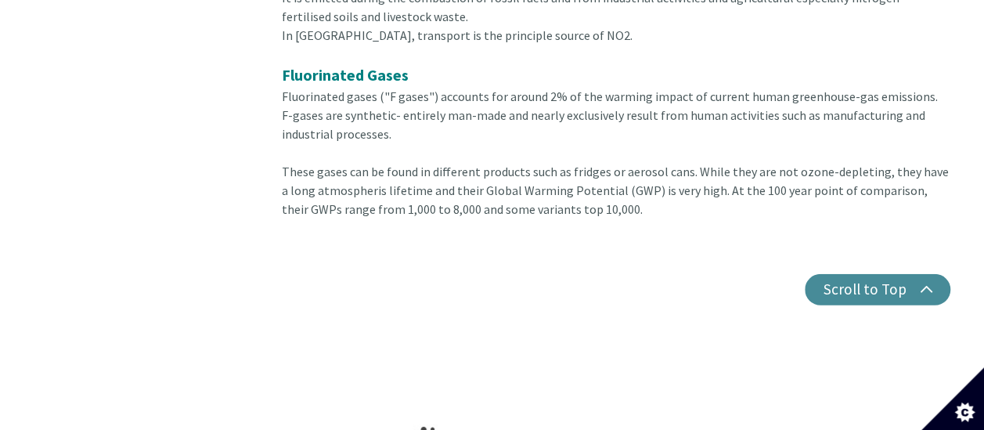
scroll to position [5239, 0]
